Goal: Transaction & Acquisition: Purchase product/service

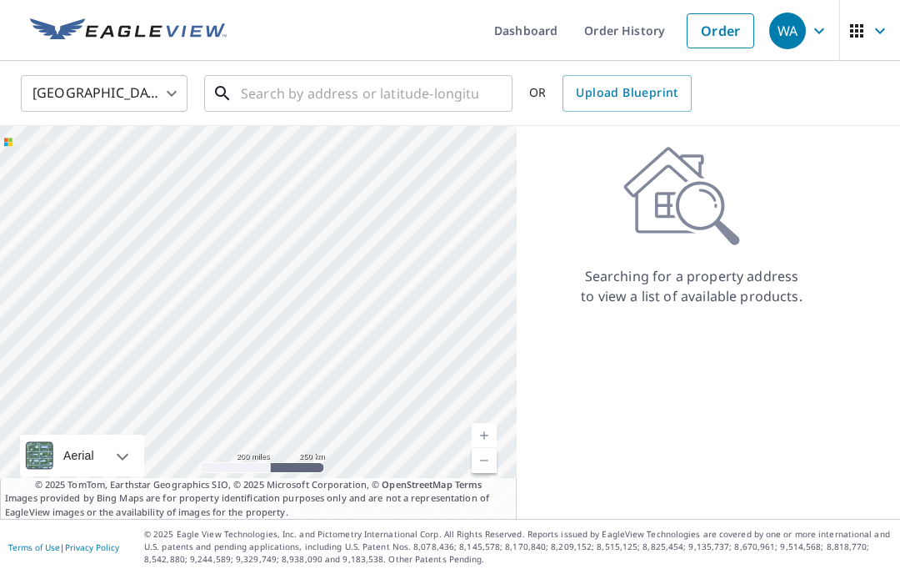
click at [347, 92] on input "text" at bounding box center [360, 93] width 238 height 47
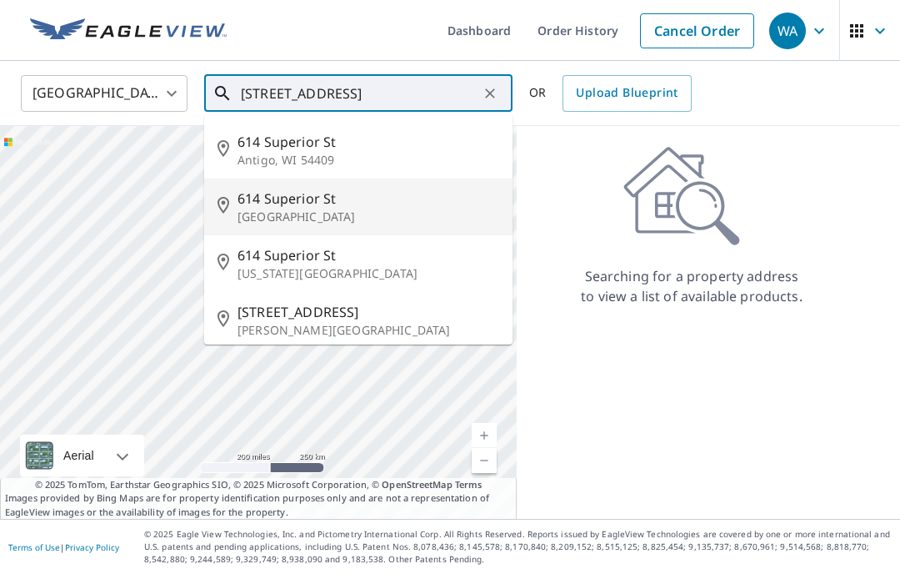
click at [334, 212] on p "[GEOGRAPHIC_DATA]" at bounding box center [369, 216] width 262 height 17
type input "[STREET_ADDRESS]"
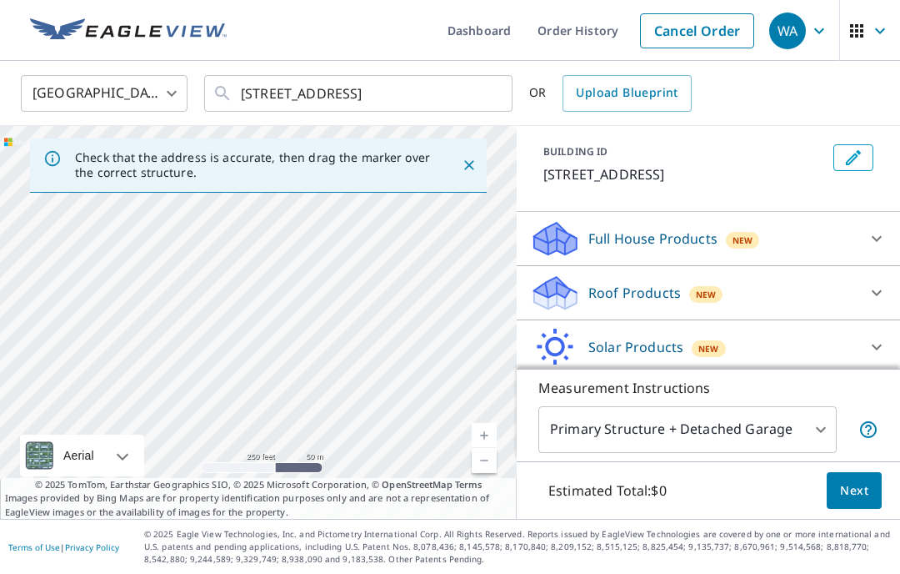
scroll to position [86, 0]
click at [676, 287] on p "Roof Products" at bounding box center [635, 293] width 93 height 20
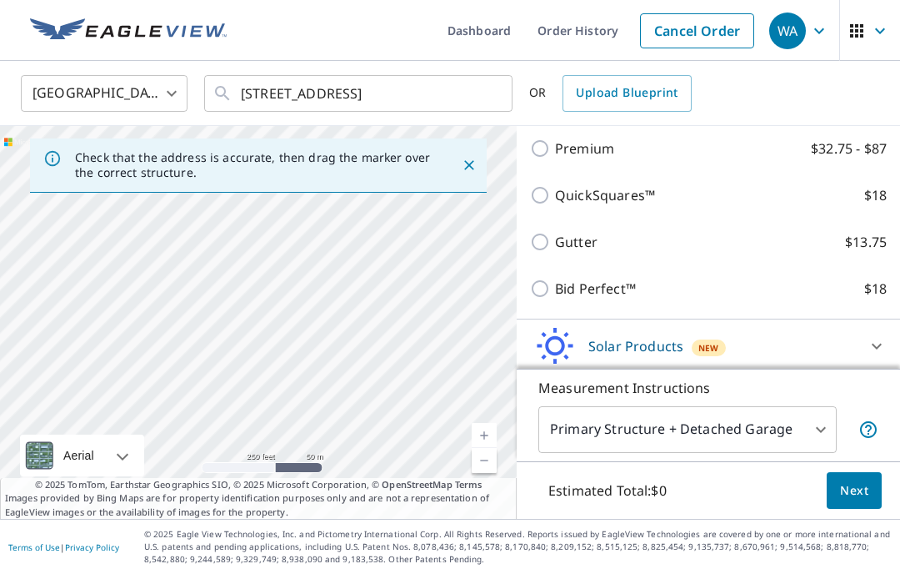
scroll to position [272, 0]
click at [548, 287] on input "Bid Perfect™ $18" at bounding box center [542, 290] width 25 height 20
checkbox input "true"
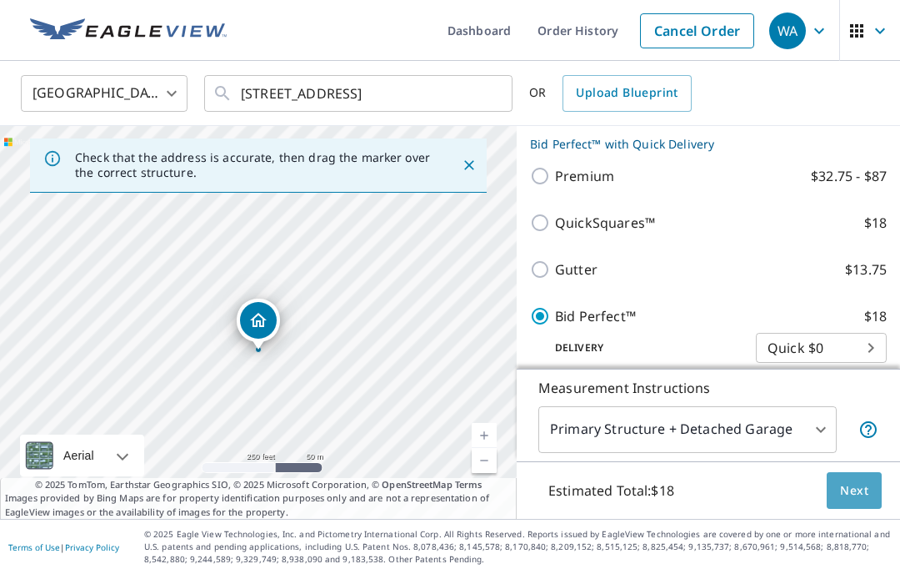
click at [869, 509] on button "Next" at bounding box center [854, 491] width 55 height 38
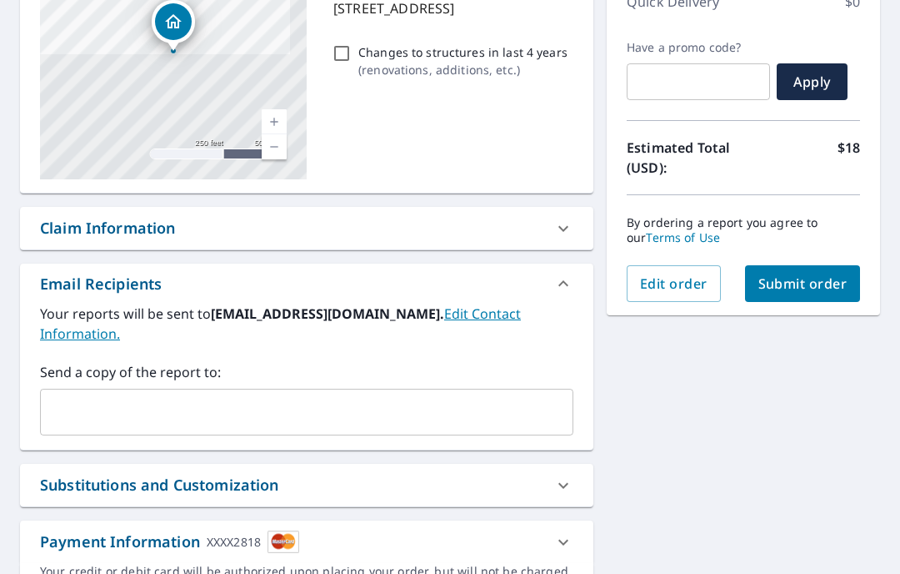
scroll to position [253, 0]
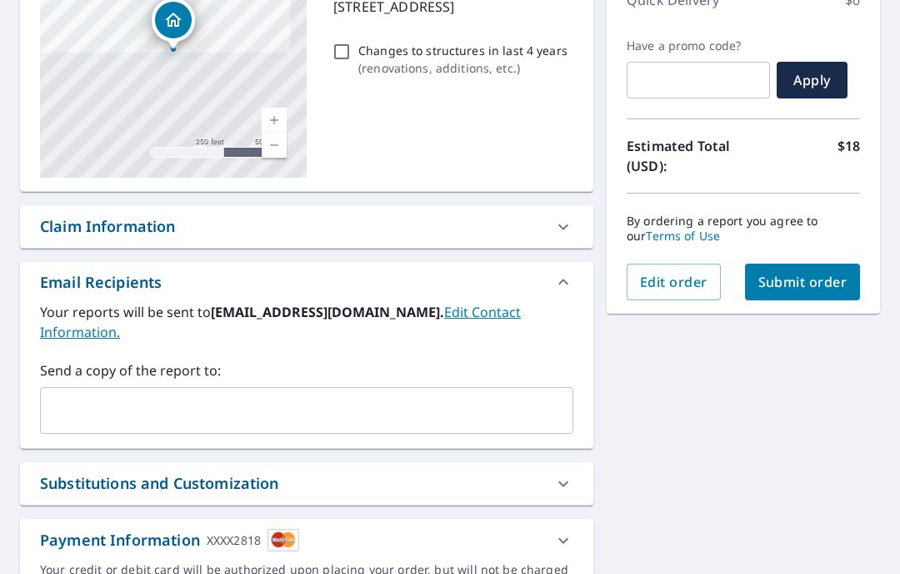
click at [835, 275] on span "Submit order" at bounding box center [803, 282] width 89 height 18
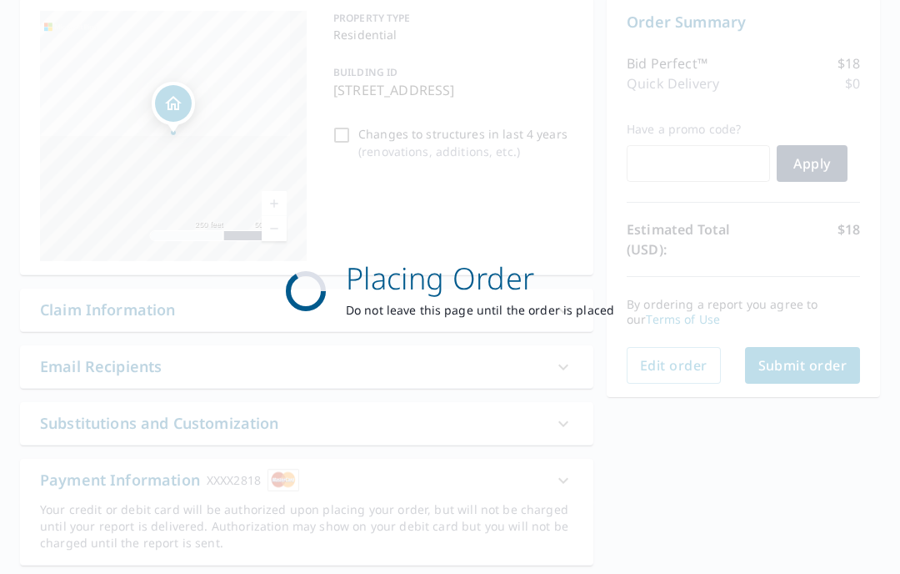
scroll to position [169, 0]
